Goal: Browse casually

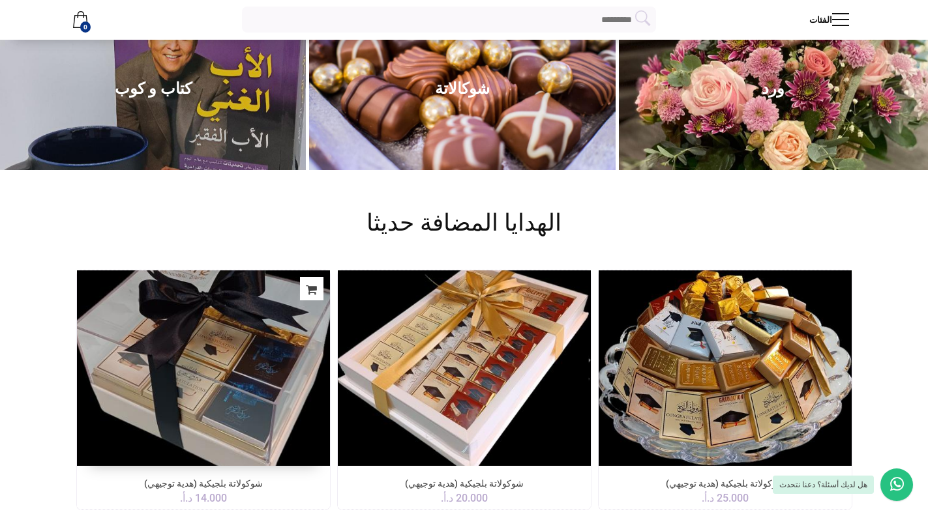
scroll to position [130, 0]
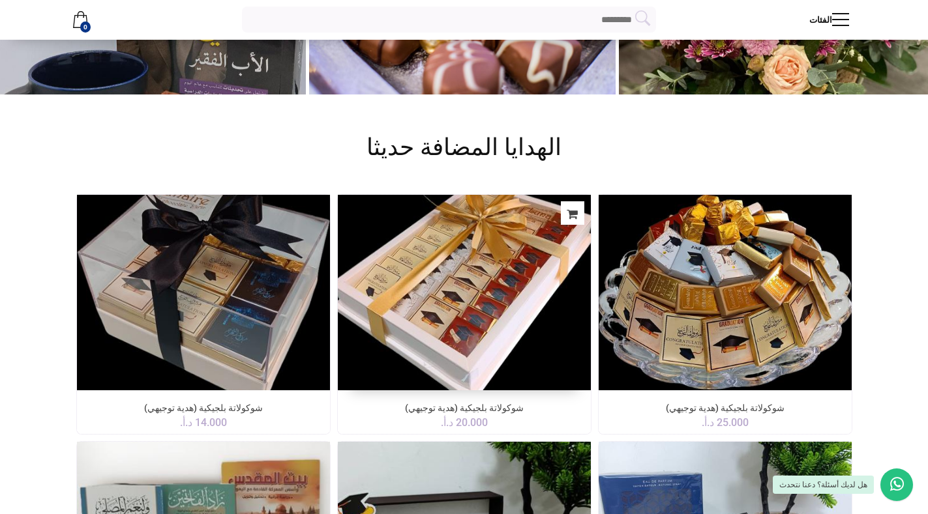
click at [452, 336] on img at bounding box center [463, 292] width 265 height 205
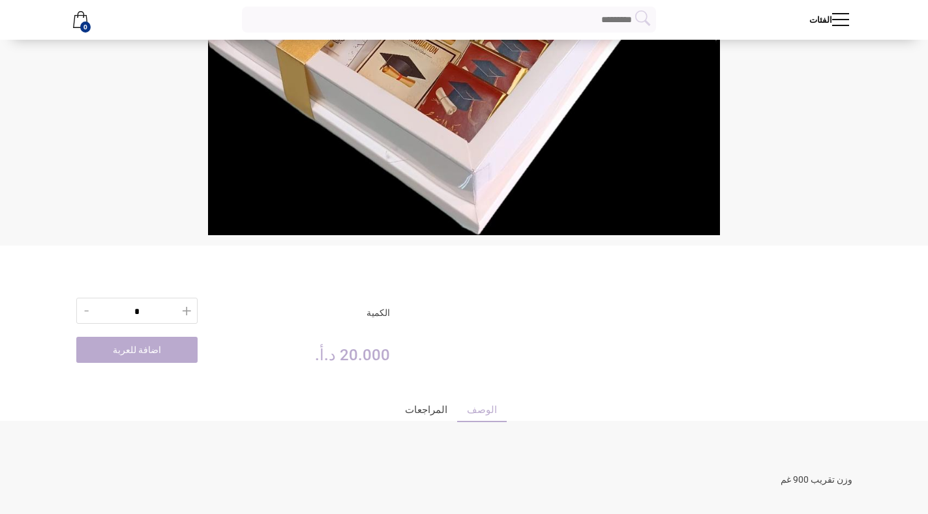
scroll to position [456, 0]
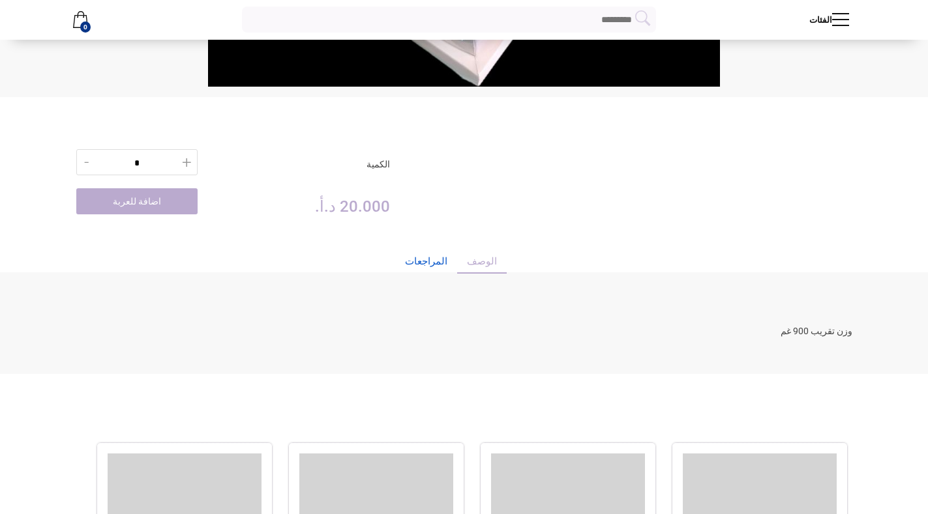
click at [428, 259] on link "المراجعات" at bounding box center [426, 264] width 62 height 20
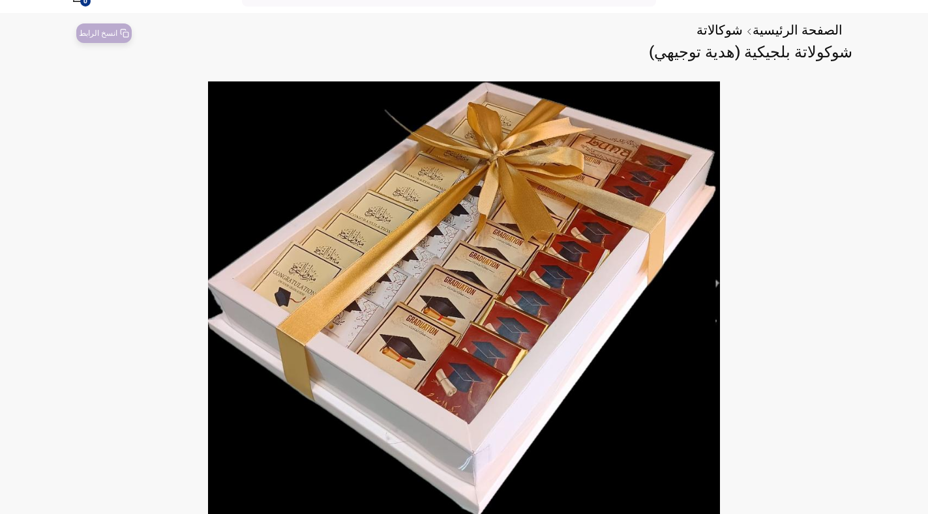
scroll to position [0, 0]
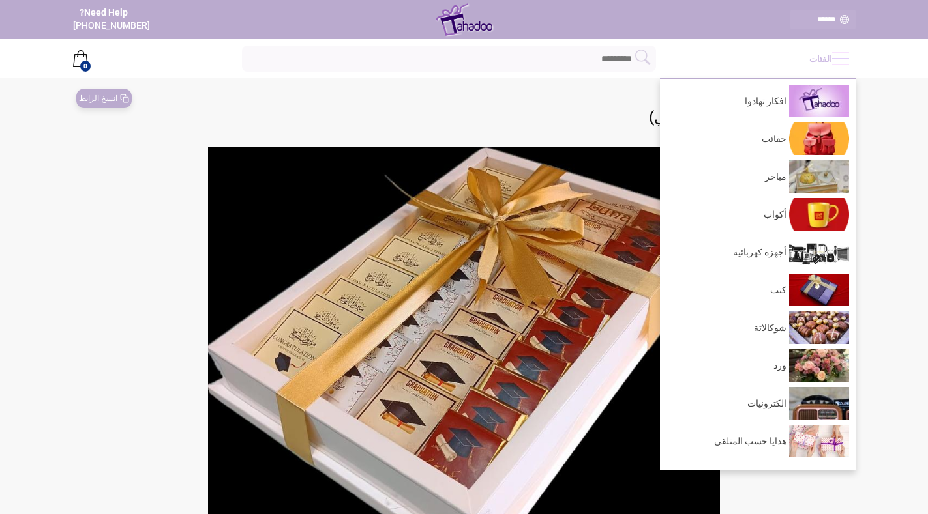
click at [843, 57] on span at bounding box center [840, 59] width 17 height 17
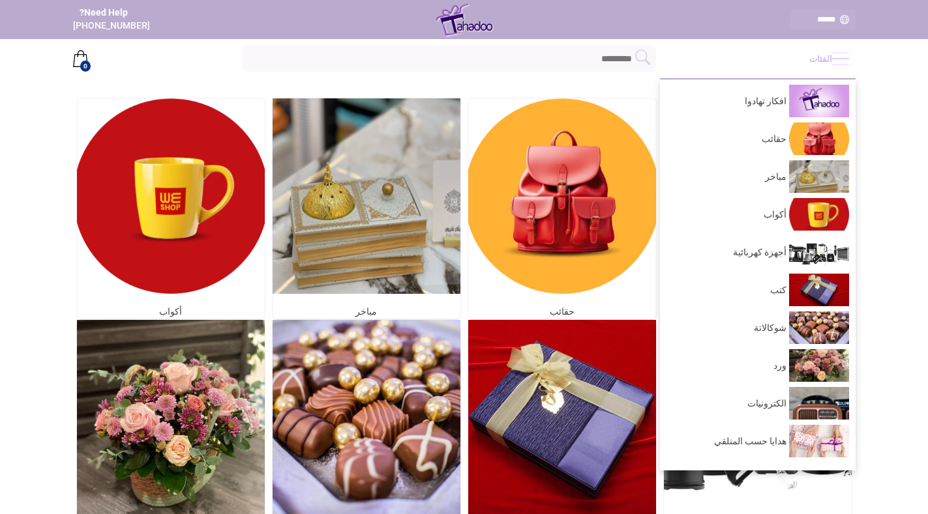
click at [832, 63] on span at bounding box center [840, 59] width 17 height 17
